Goal: Information Seeking & Learning: Learn about a topic

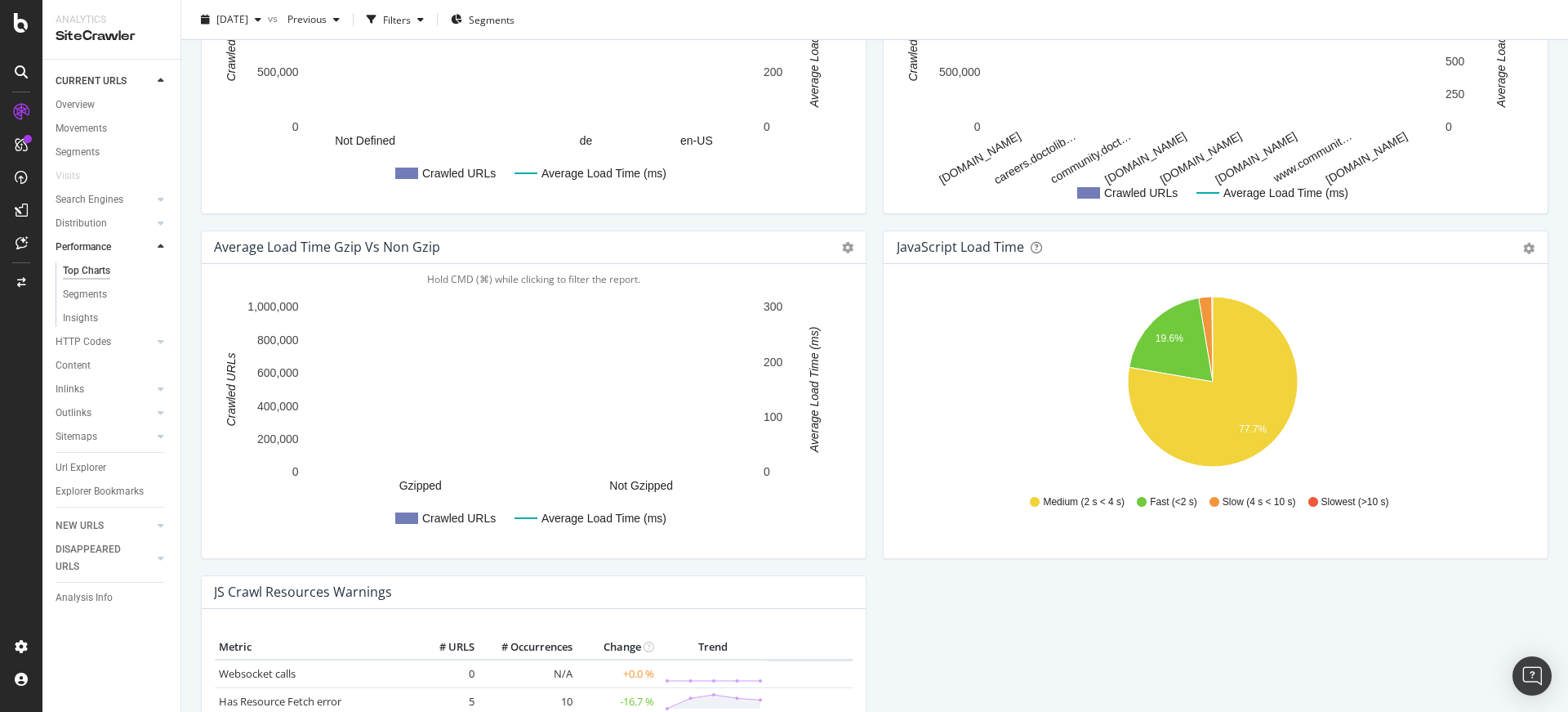
scroll to position [1341, 0]
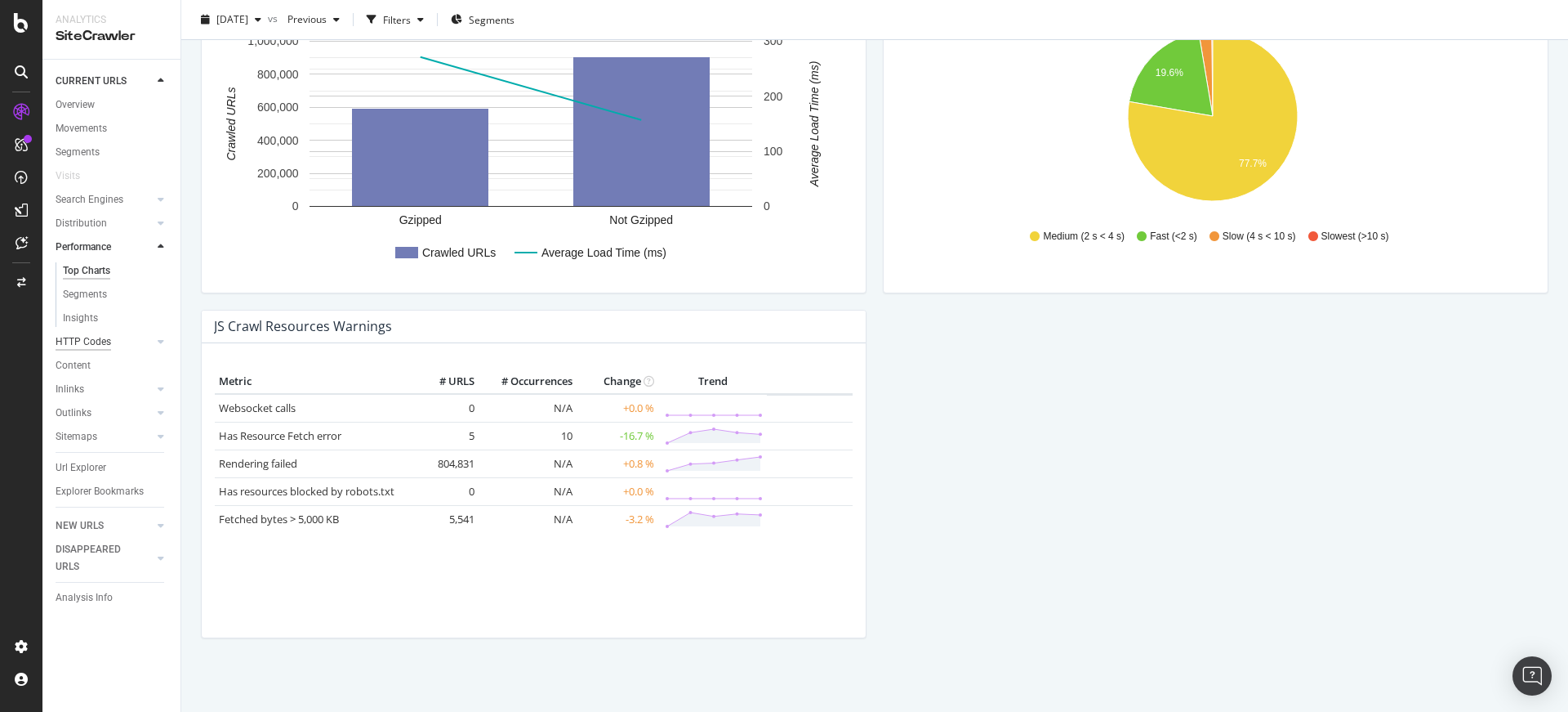
click at [104, 340] on div "HTTP Codes" at bounding box center [83, 341] width 56 height 17
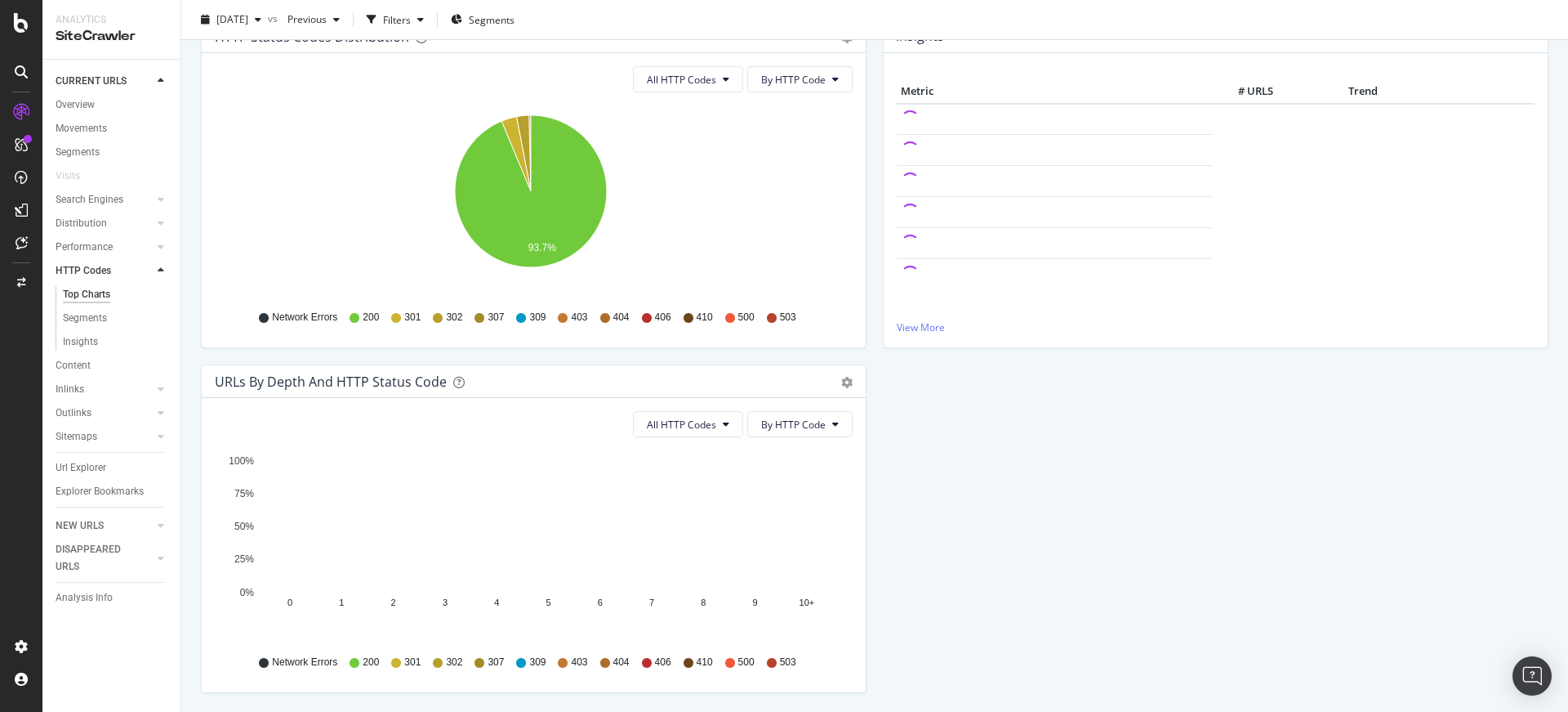
scroll to position [256, 0]
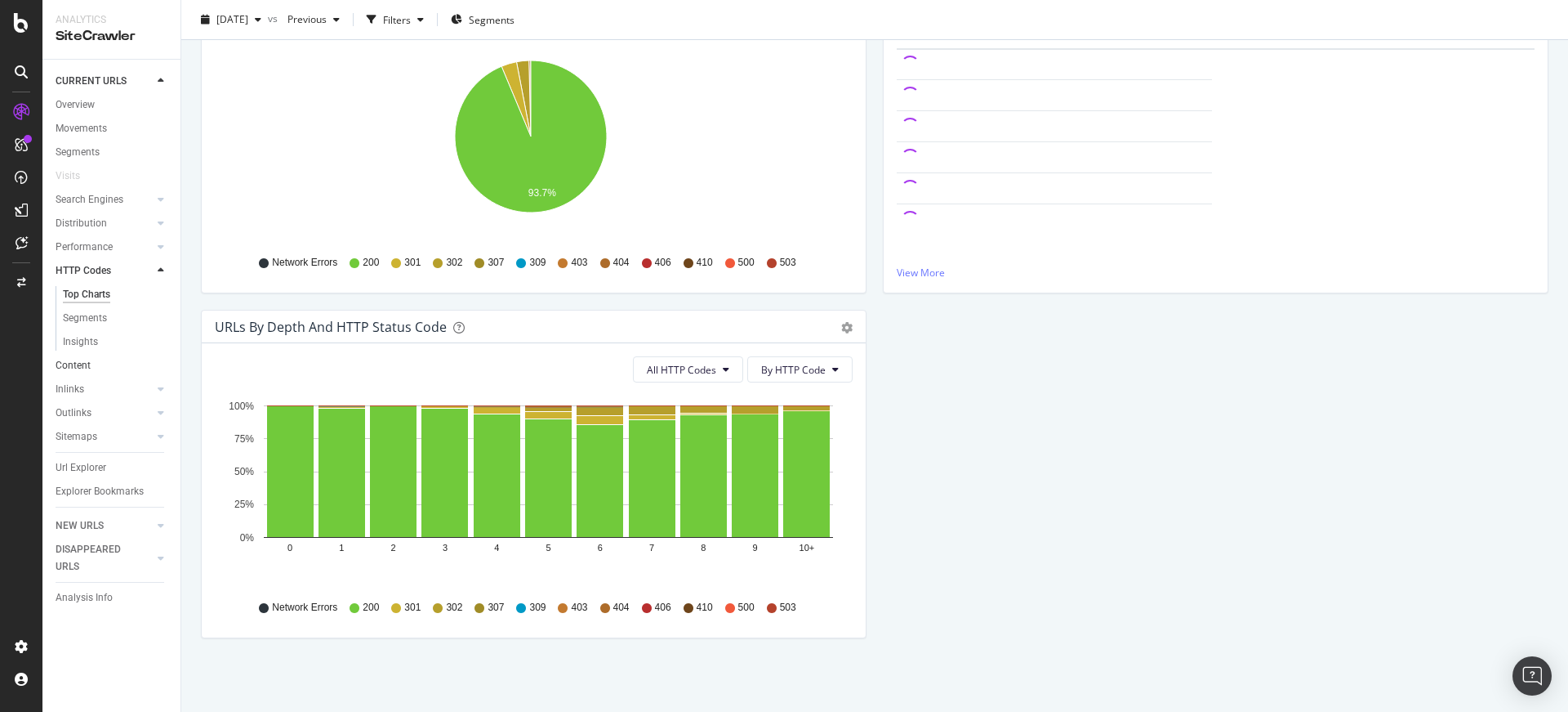
click at [129, 361] on link "Content" at bounding box center [113, 365] width 114 height 17
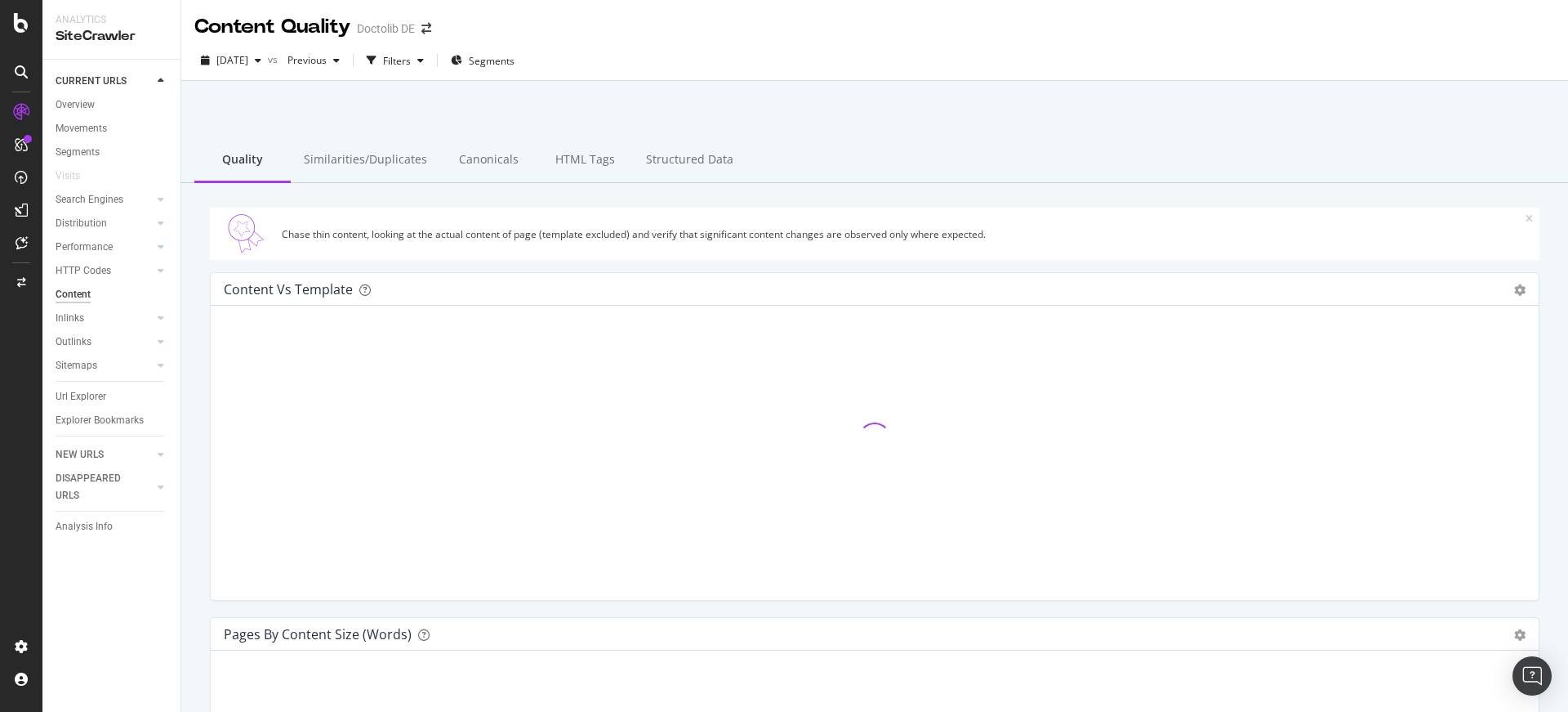
click at [1526, 217] on icon at bounding box center [1529, 218] width 7 height 10
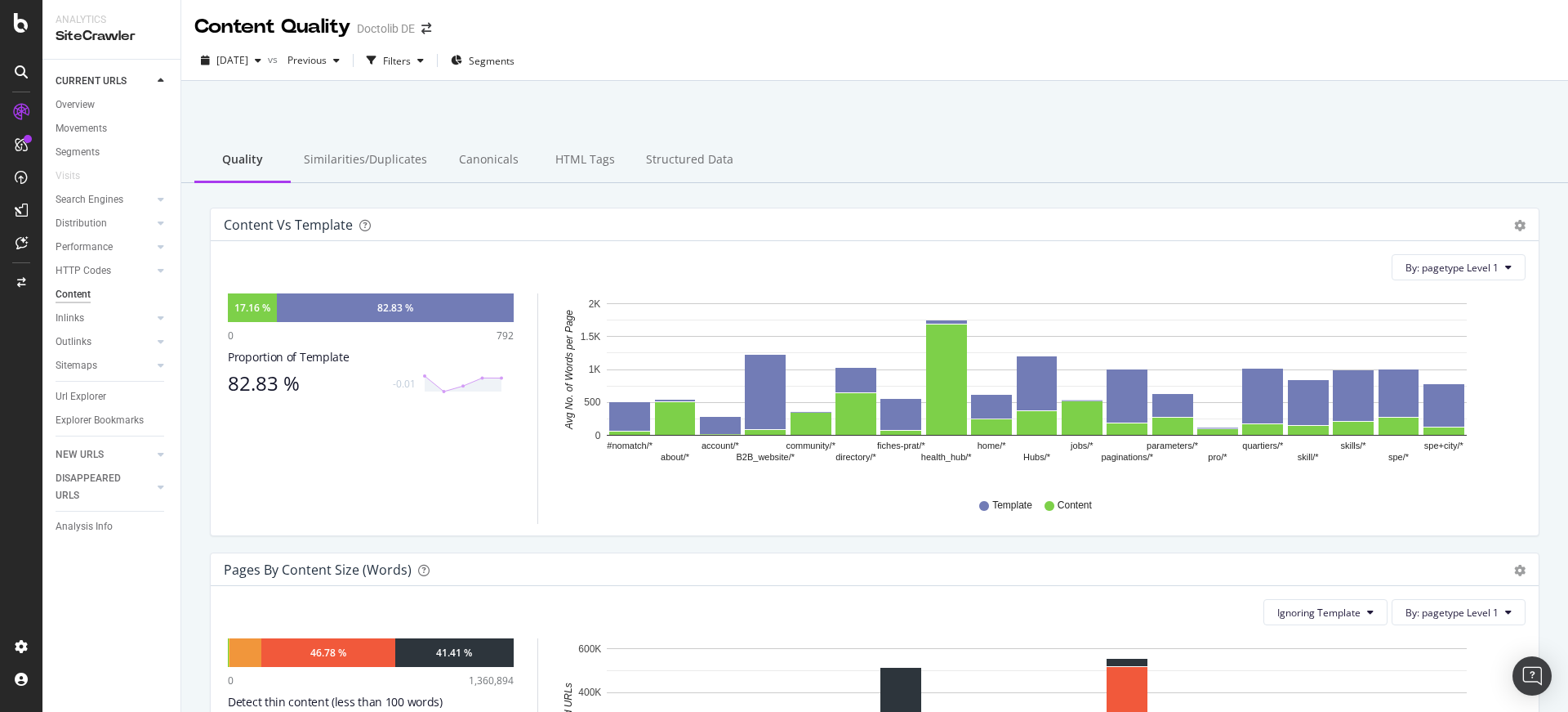
click at [121, 306] on div "Inlinks" at bounding box center [118, 318] width 125 height 24
click at [119, 310] on link "Inlinks" at bounding box center [105, 318] width 97 height 17
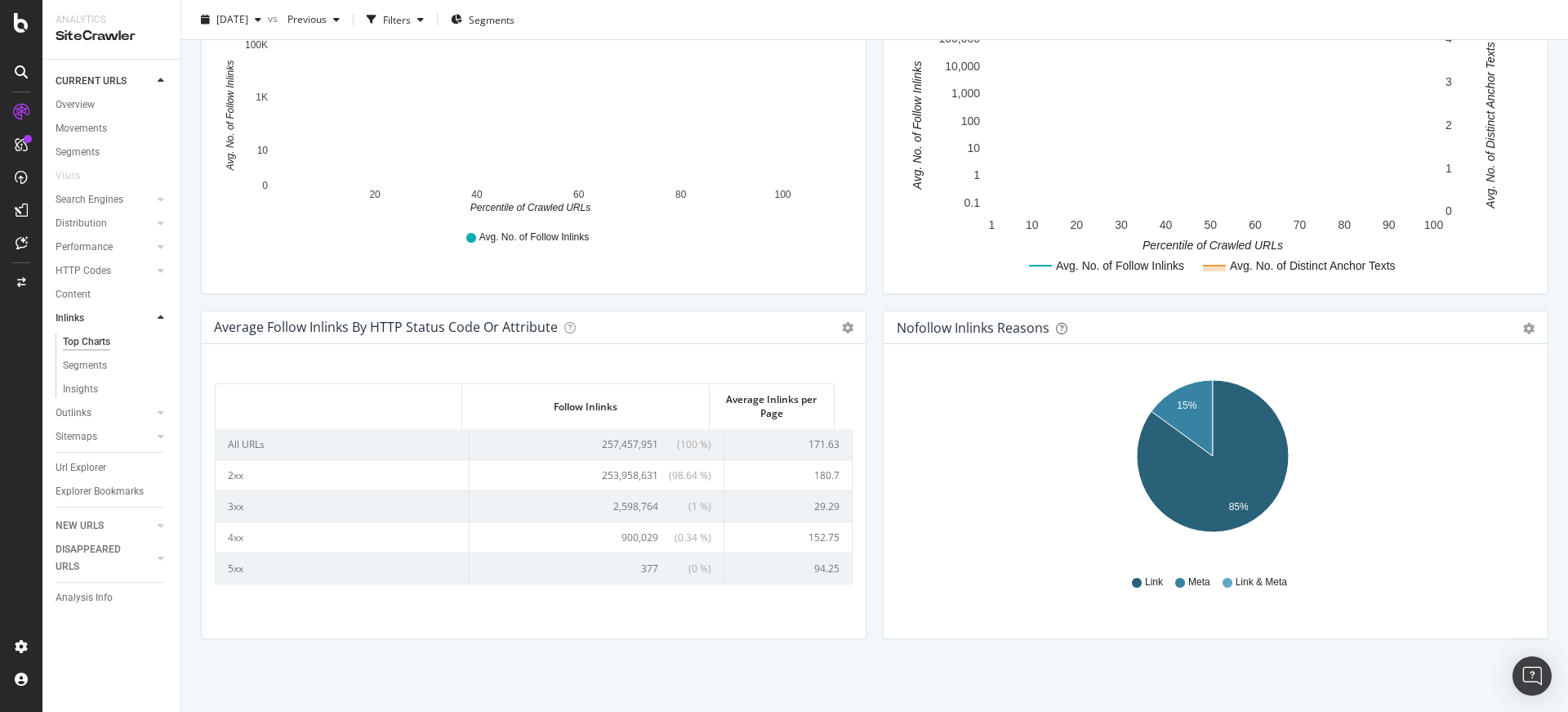
scroll to position [601, 0]
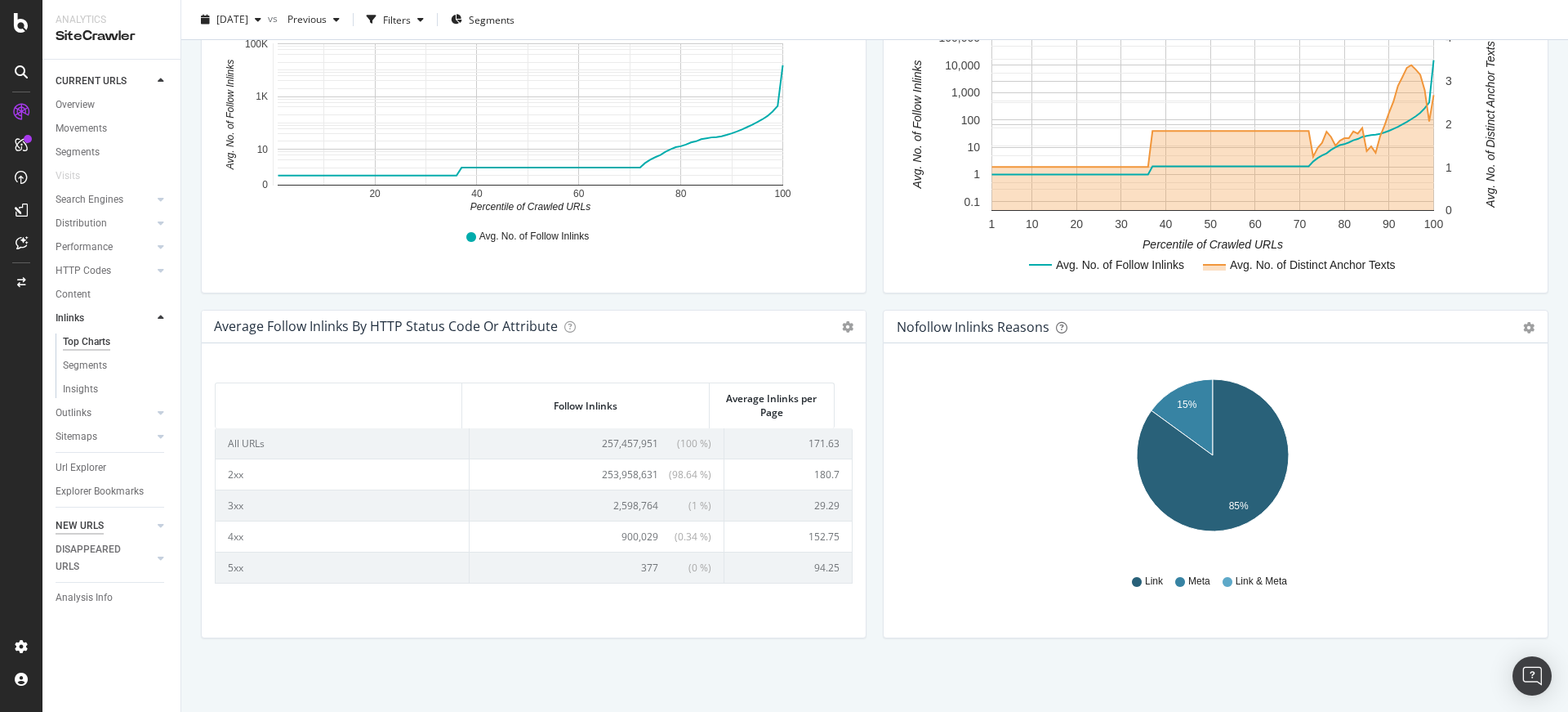
click at [94, 522] on div "NEW URLS" at bounding box center [80, 526] width 49 height 17
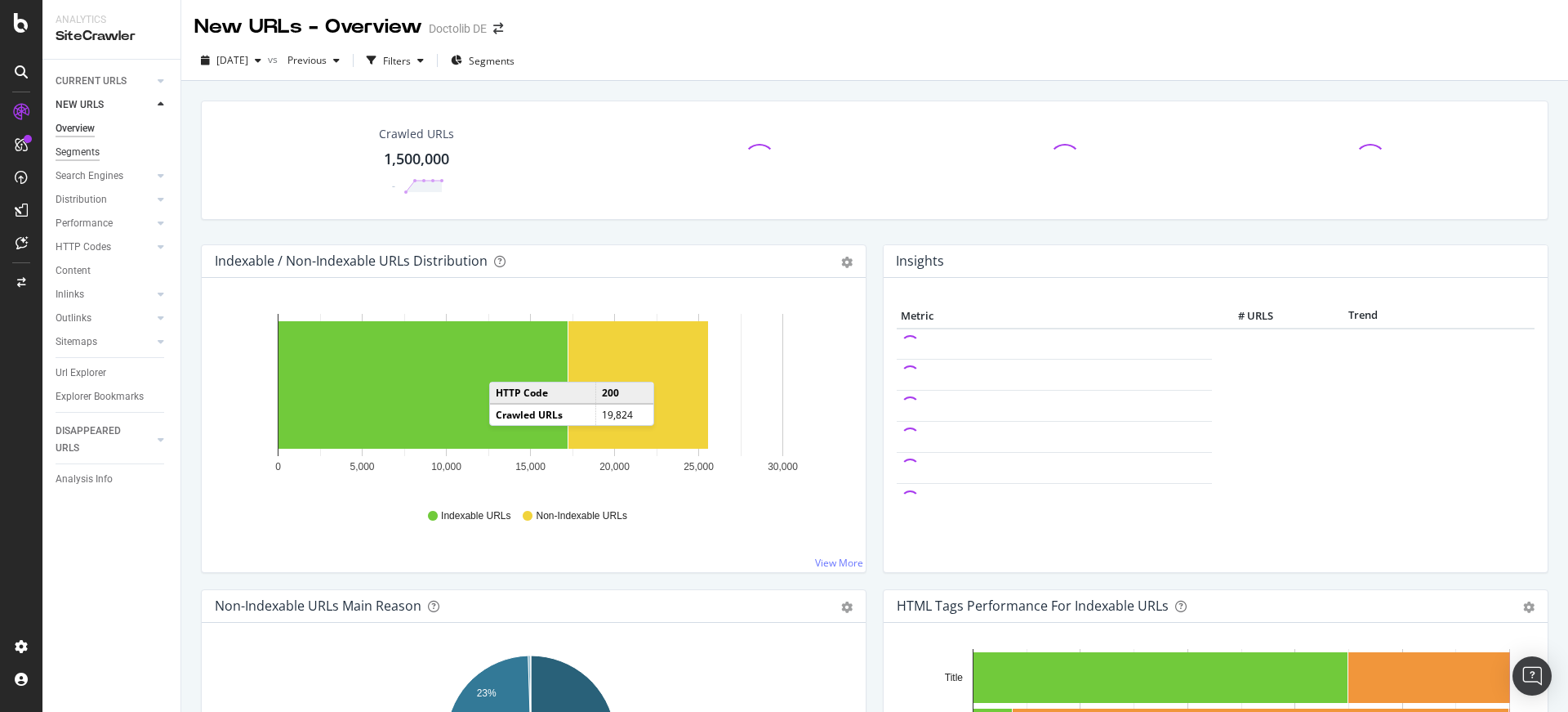
click at [96, 154] on div "Segments" at bounding box center [78, 152] width 44 height 17
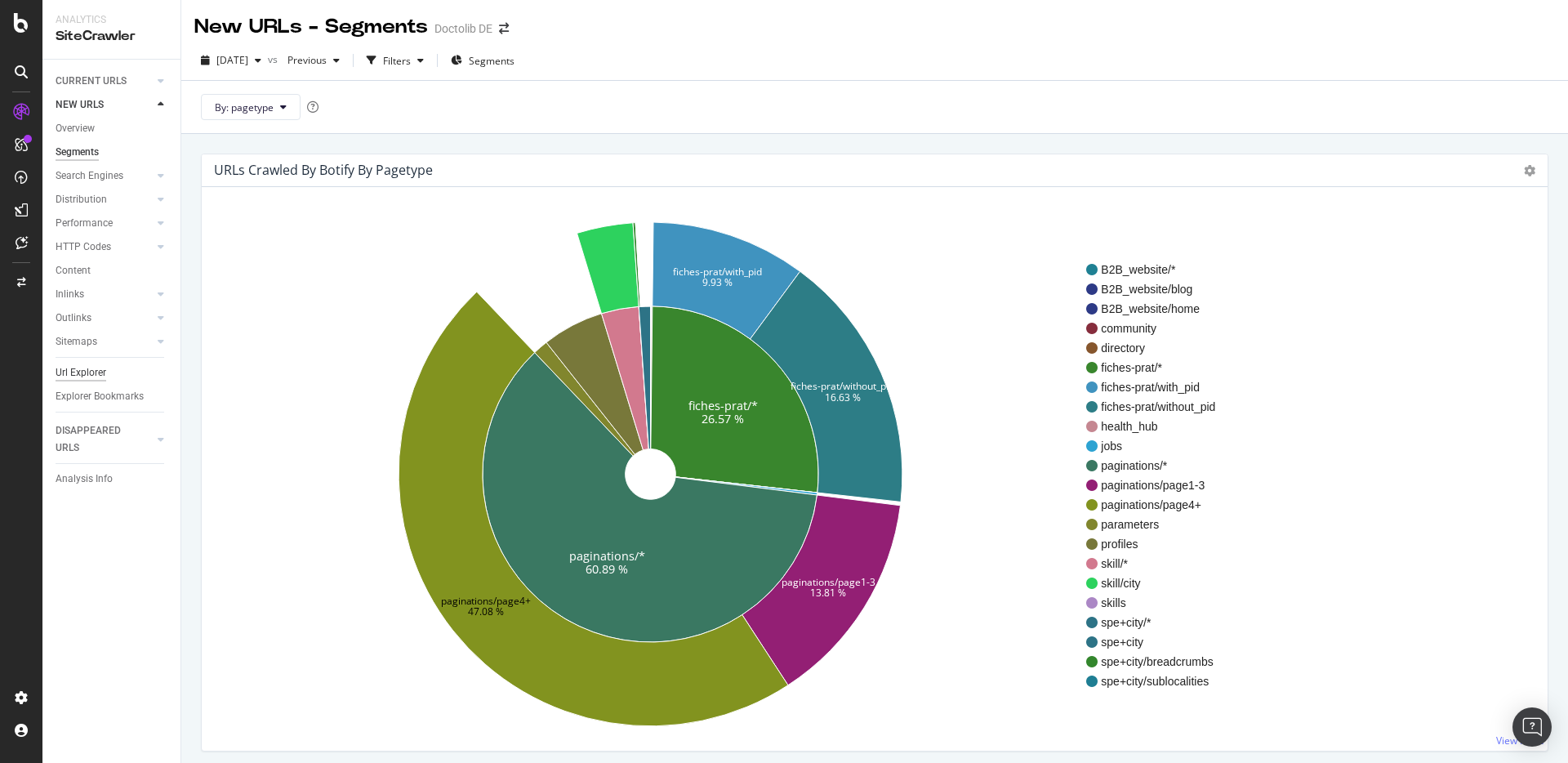
click at [93, 372] on div "Url Explorer" at bounding box center [81, 372] width 50 height 17
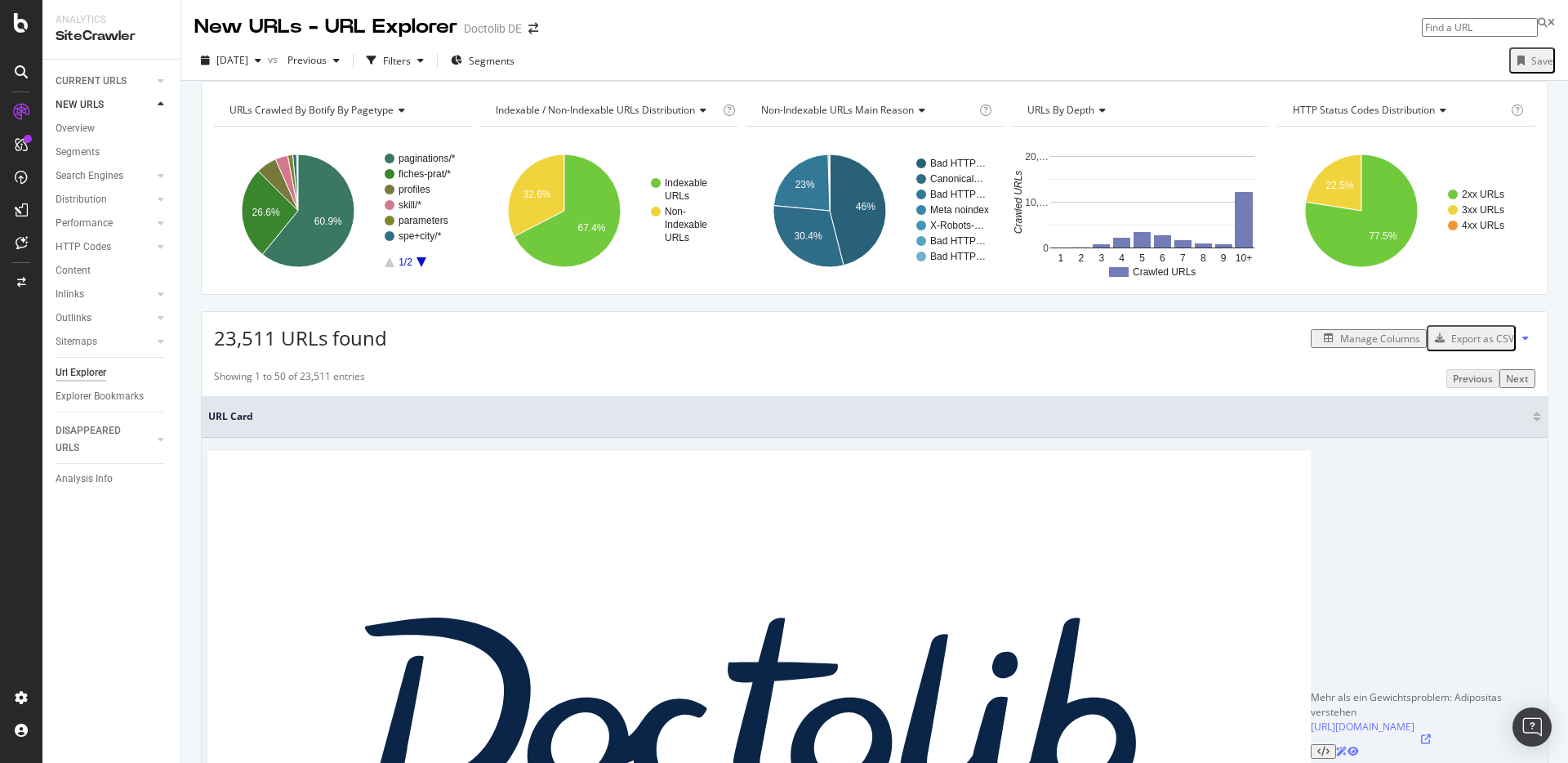
click at [1421, 711] on icon at bounding box center [1426, 739] width 10 height 10
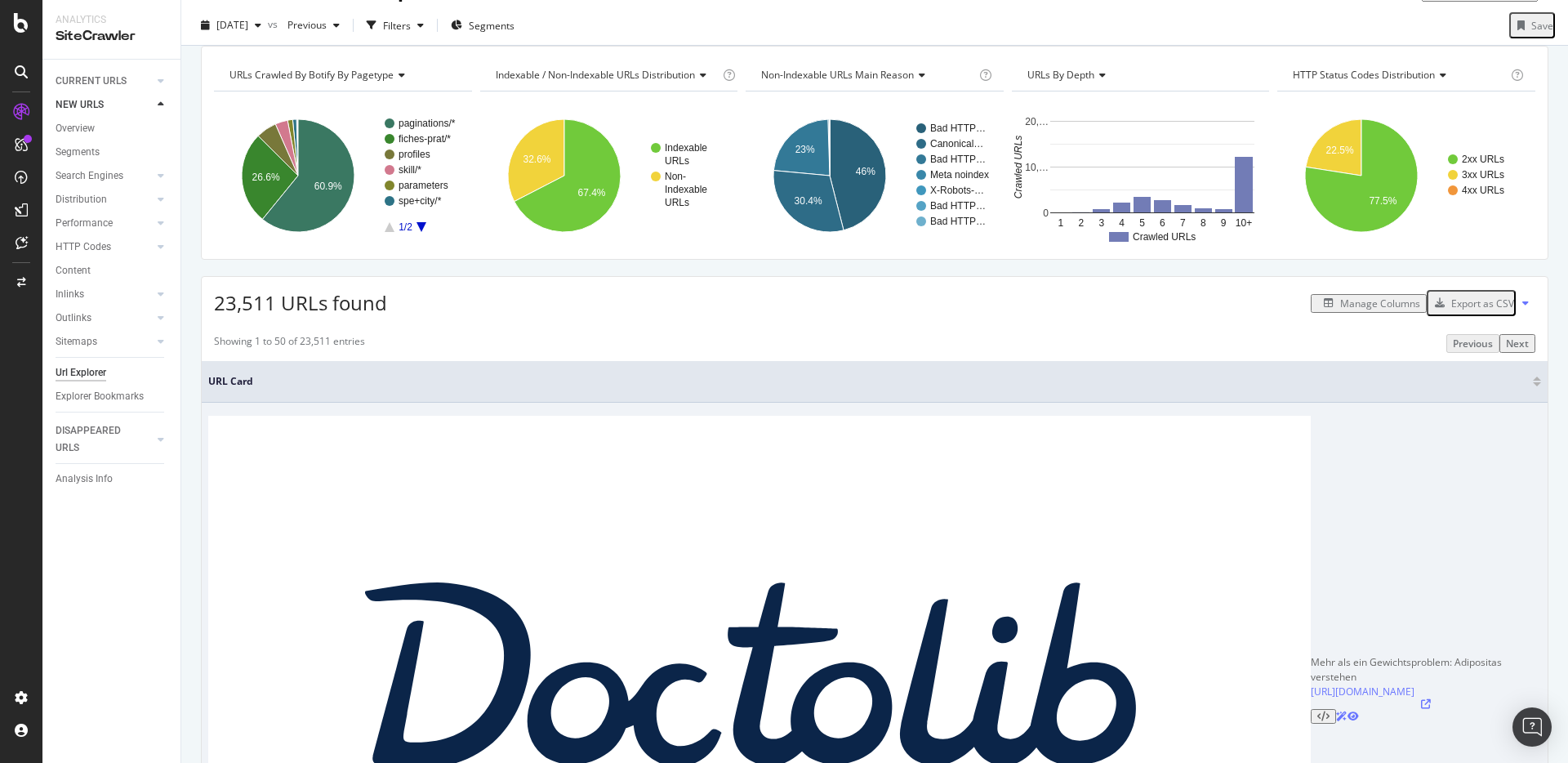
click at [400, 482] on td "Mehr als ein Gewichtsproblem: Adipositas verstehen [URL][DOMAIN_NAME]" at bounding box center [875, 690] width 1346 height 574
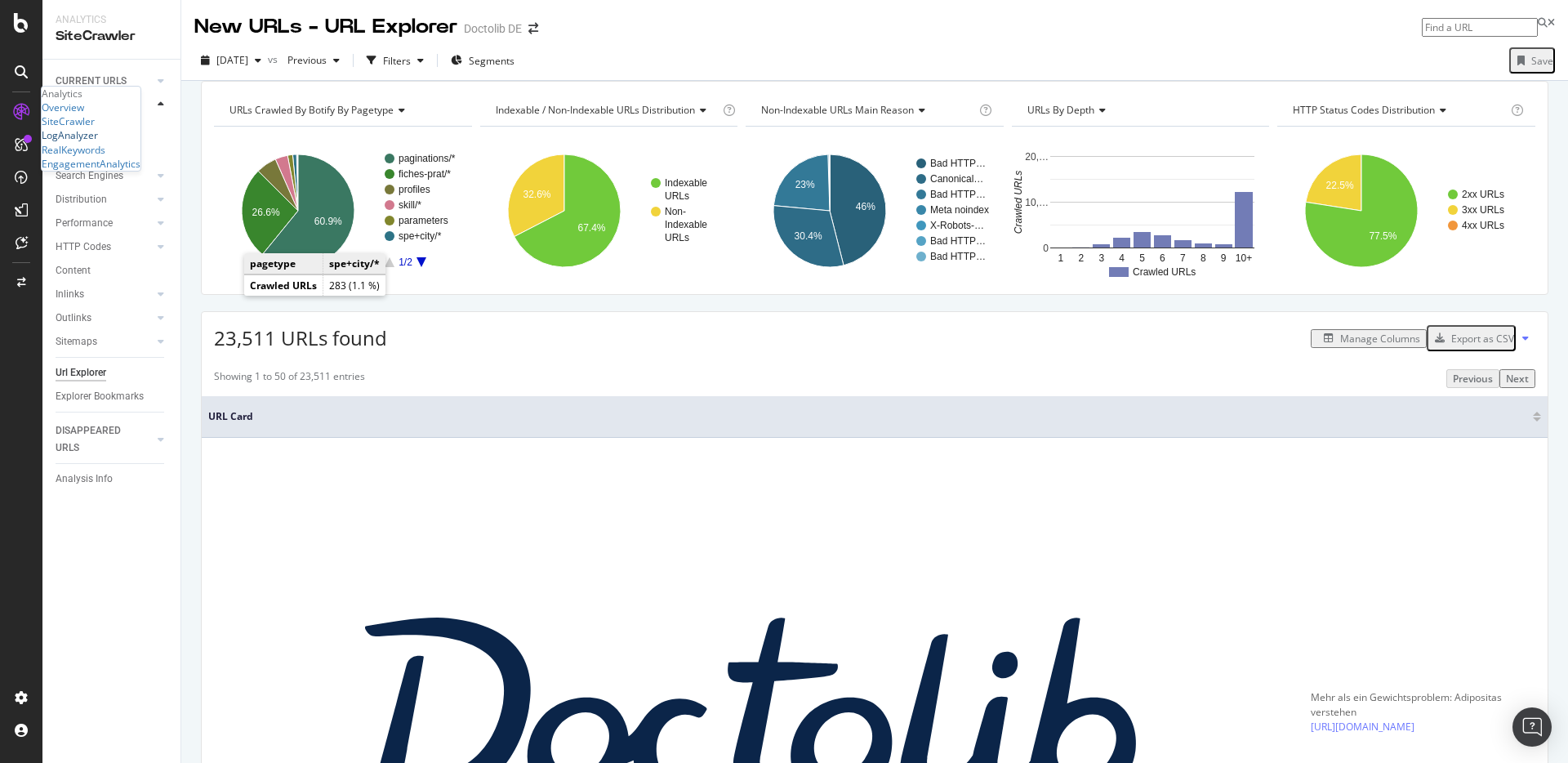
click at [81, 142] on div "LogAnalyzer" at bounding box center [69, 135] width 56 height 14
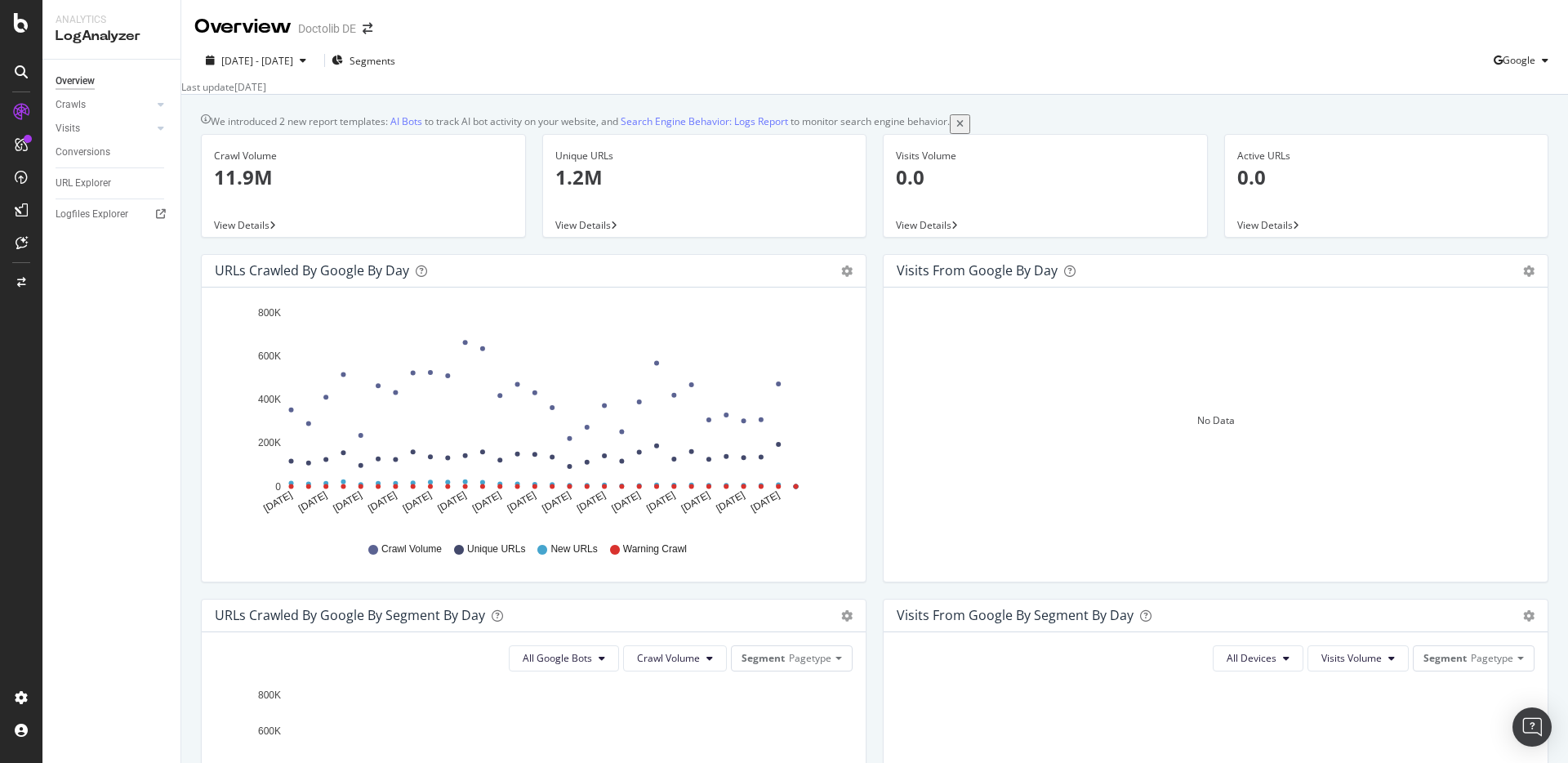
scroll to position [4, 0]
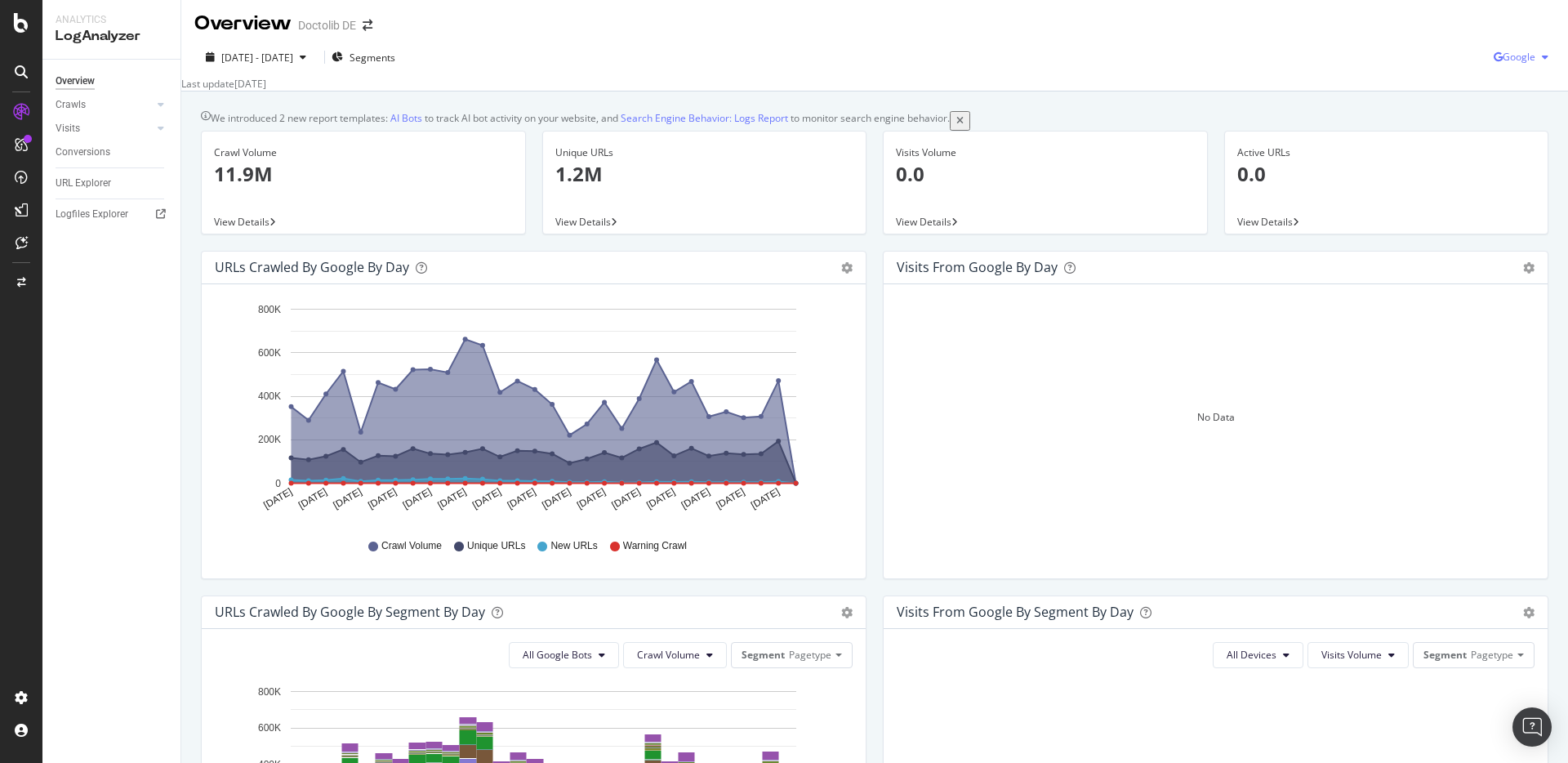
click at [1494, 56] on icon "button" at bounding box center [1498, 57] width 9 height 10
click at [1478, 116] on span at bounding box center [1471, 119] width 19 height 19
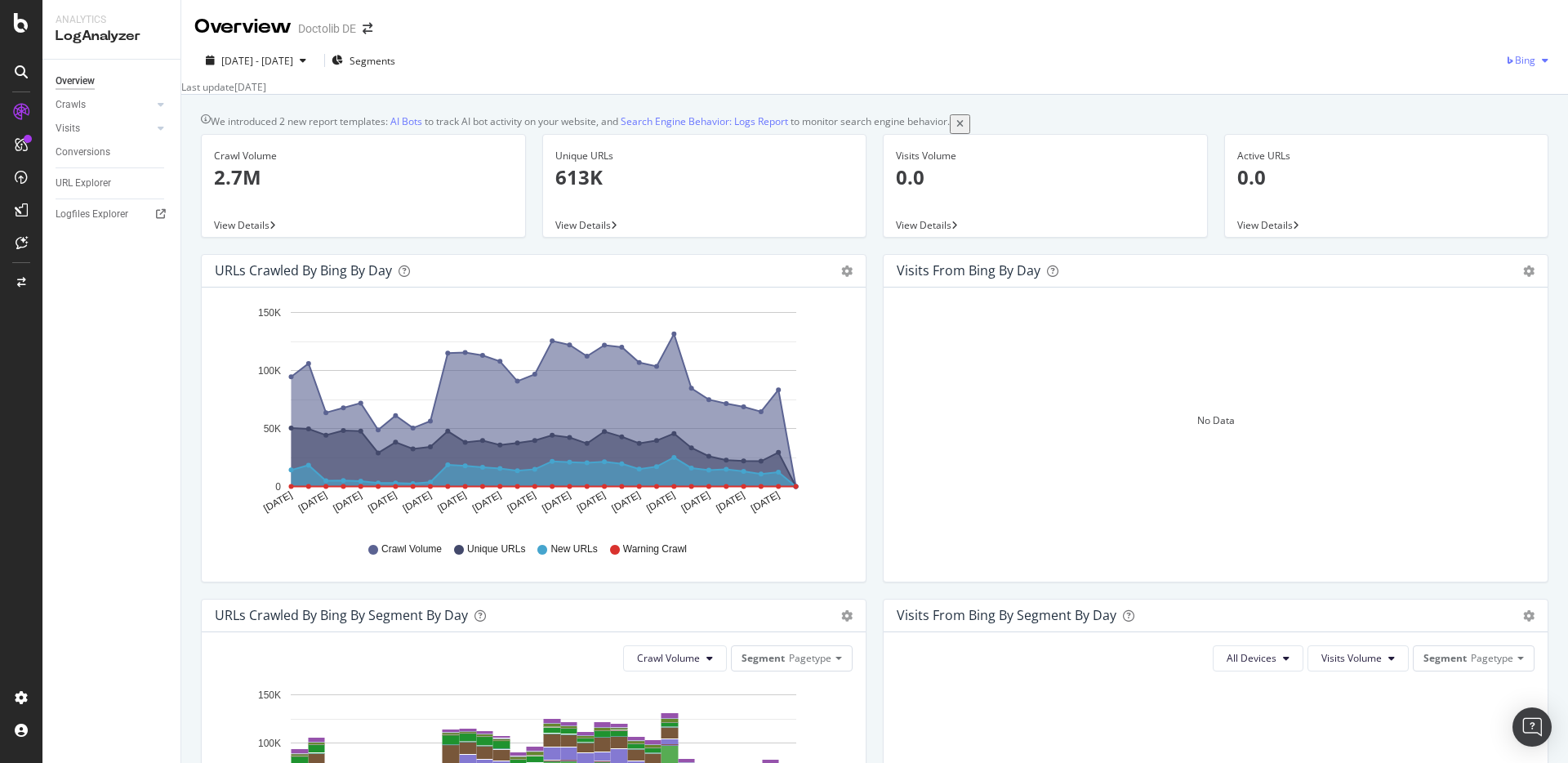
click at [1506, 64] on icon "button" at bounding box center [1510, 61] width 10 height 10
click at [1517, 151] on span "OpenAI" at bounding box center [1519, 153] width 61 height 15
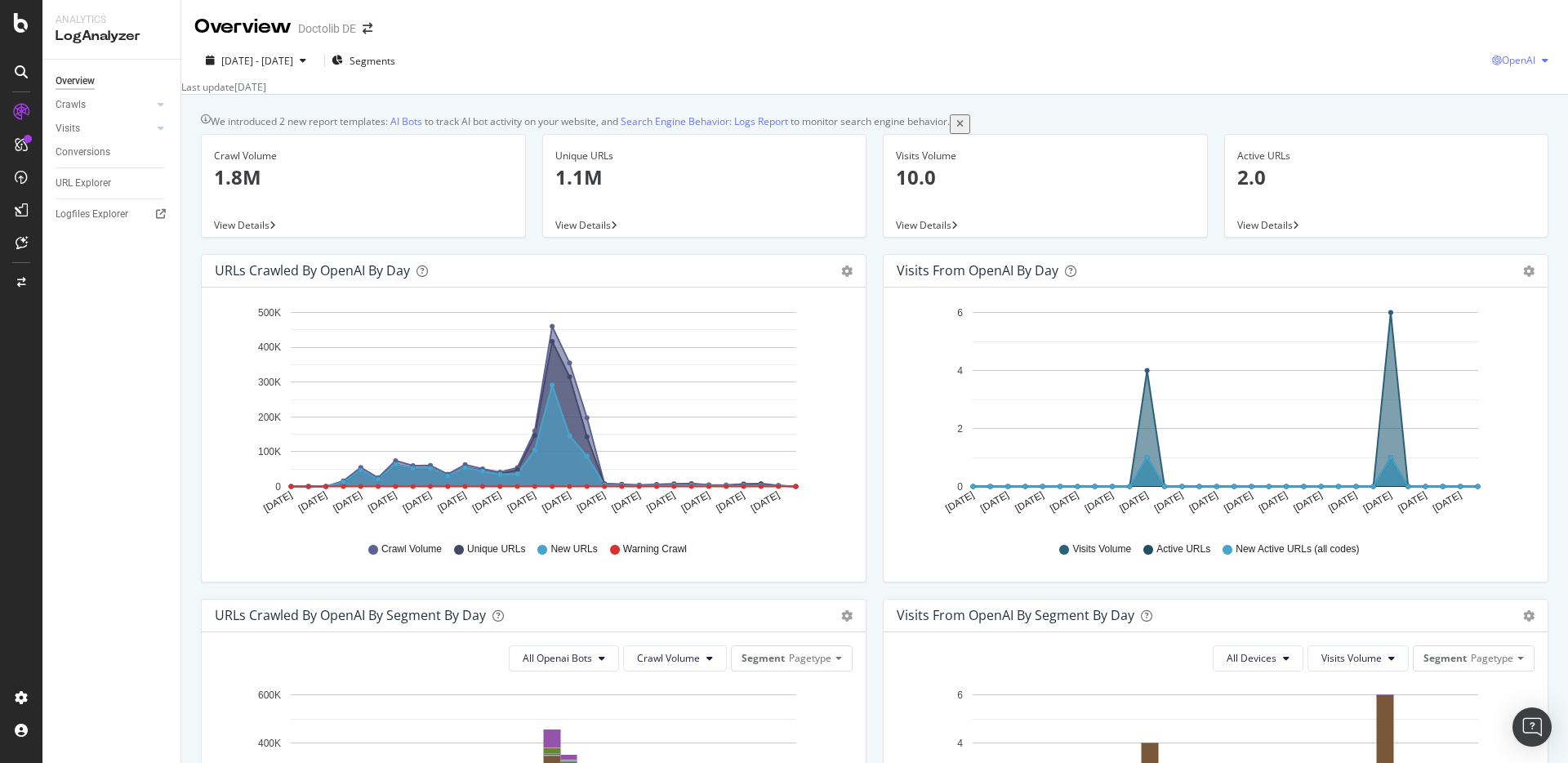
click at [1514, 49] on div "OpenAI" at bounding box center [1523, 61] width 63 height 25
click at [1510, 193] on div "Other AI Bots" at bounding box center [1504, 183] width 113 height 24
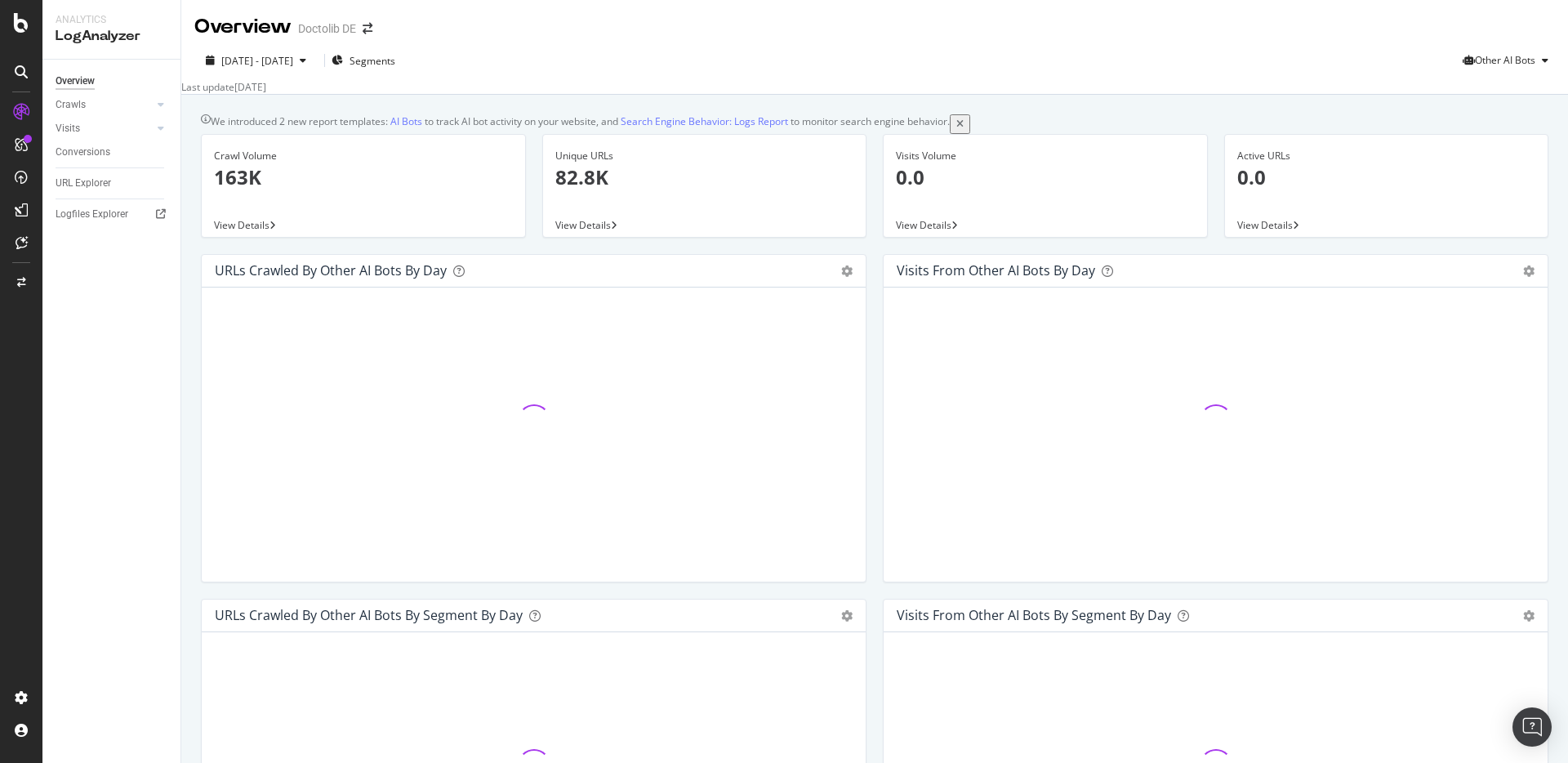
click at [867, 337] on div "URLs Crawled by Other AI Bots by day Area Table Hold CMD (⌘) while clicking to …" at bounding box center [534, 426] width 682 height 345
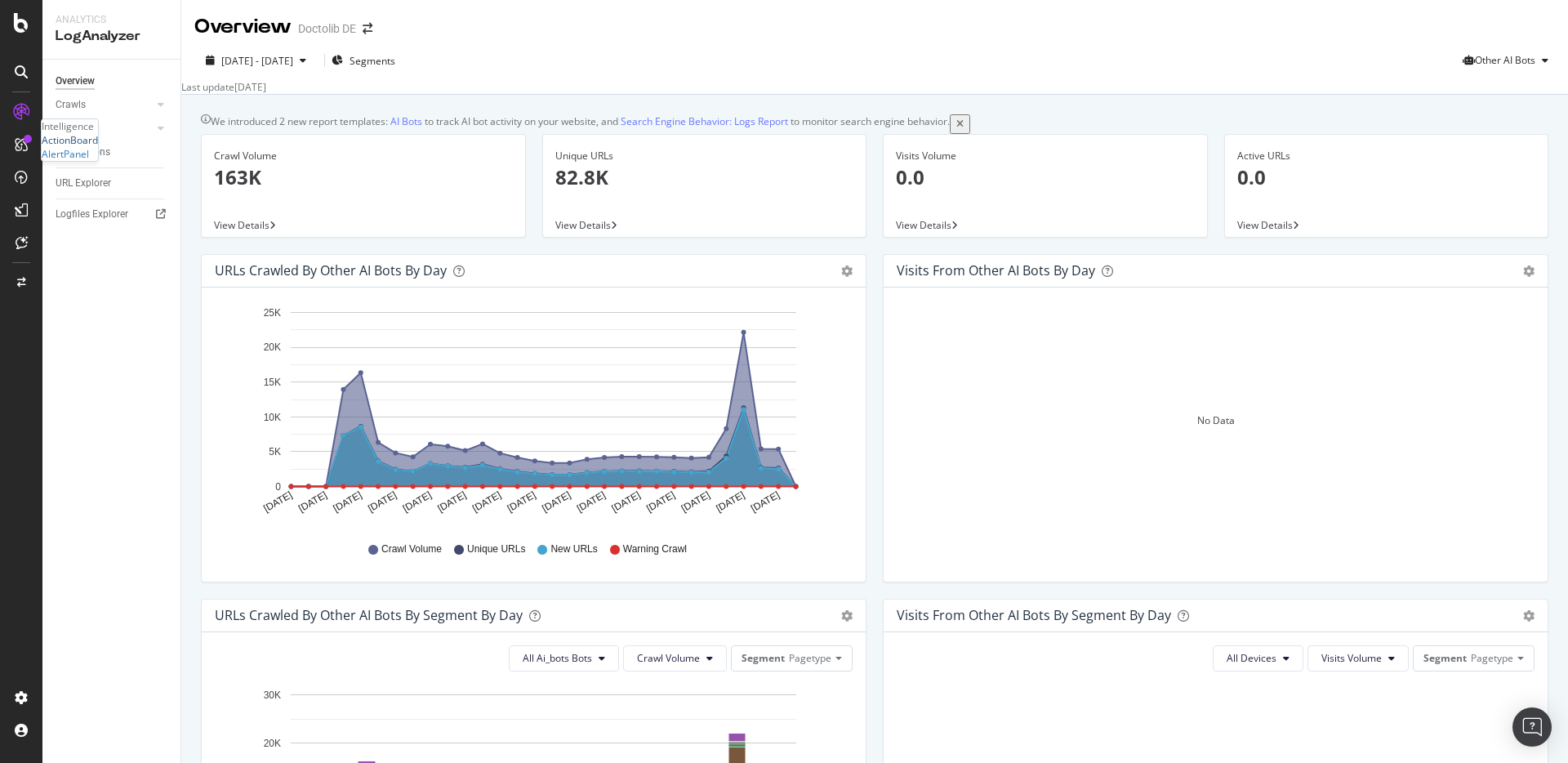
click at [94, 147] on div "ActionBoard" at bounding box center [69, 139] width 56 height 14
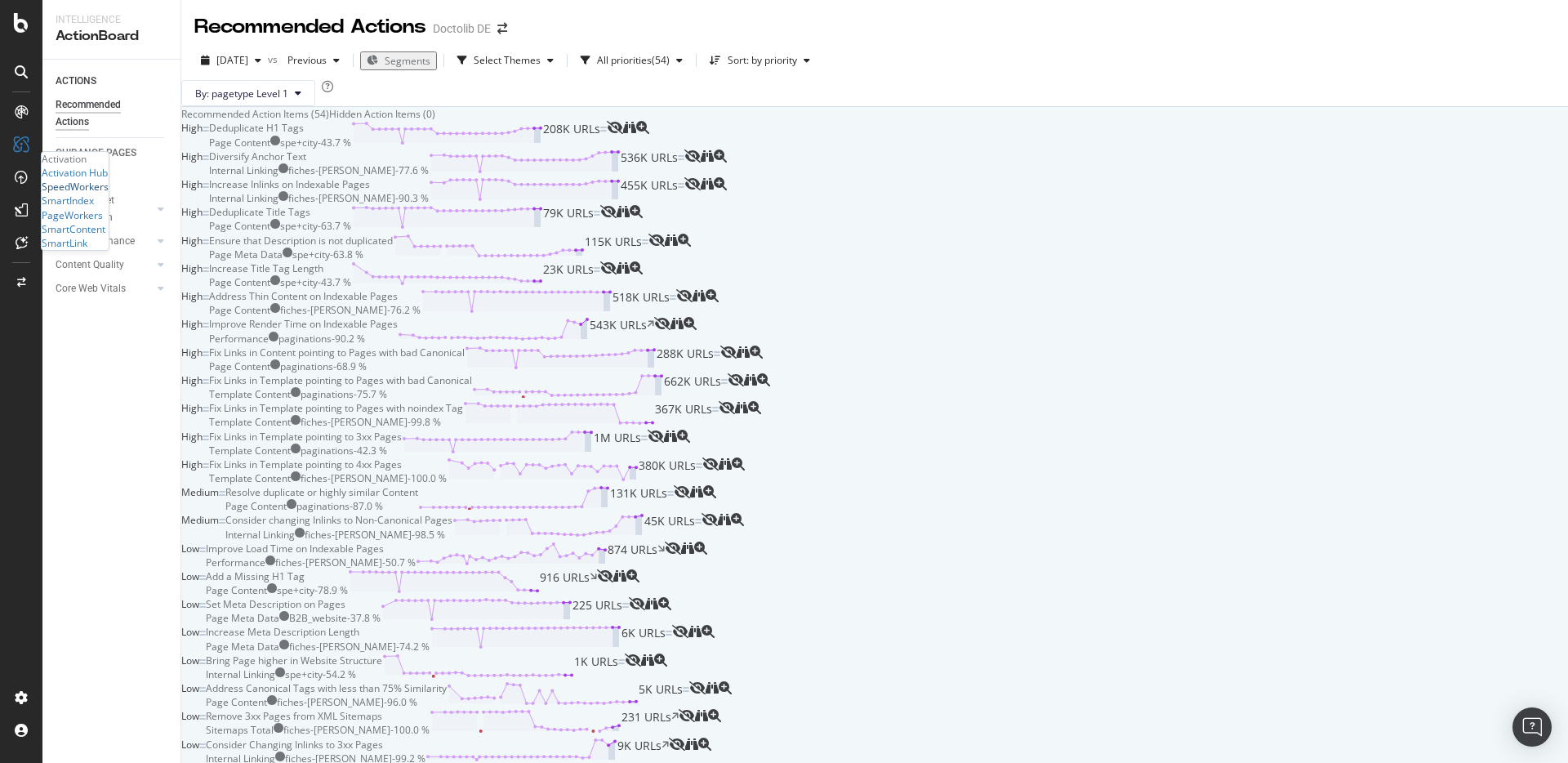
click at [88, 194] on div "SpeedWorkers" at bounding box center [74, 186] width 67 height 14
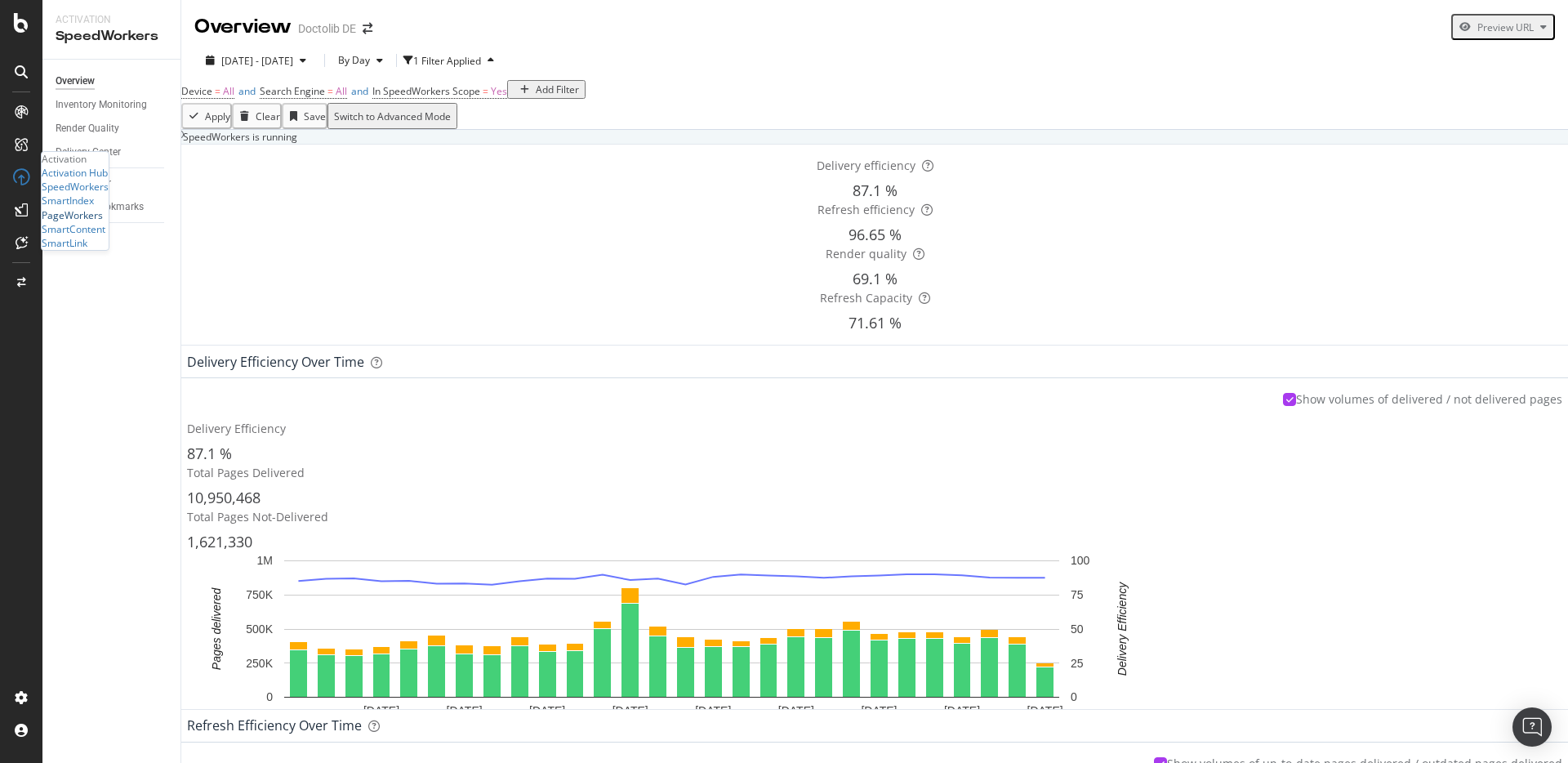
click at [91, 222] on div "PageWorkers" at bounding box center [72, 215] width 61 height 14
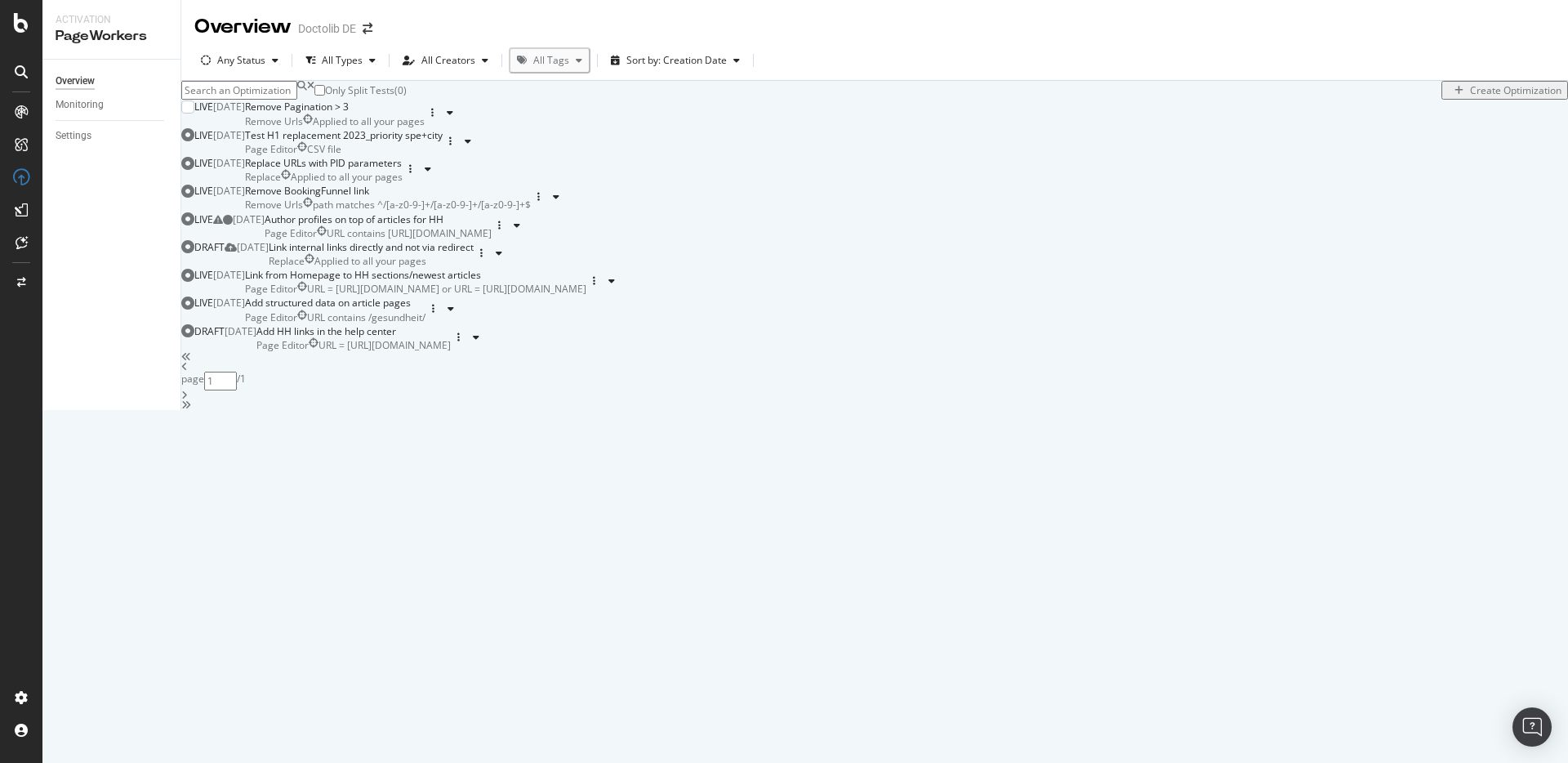
scroll to position [4, 0]
click at [98, 104] on div "Monitoring" at bounding box center [80, 105] width 49 height 17
